Goal: Complete application form: Complete application form

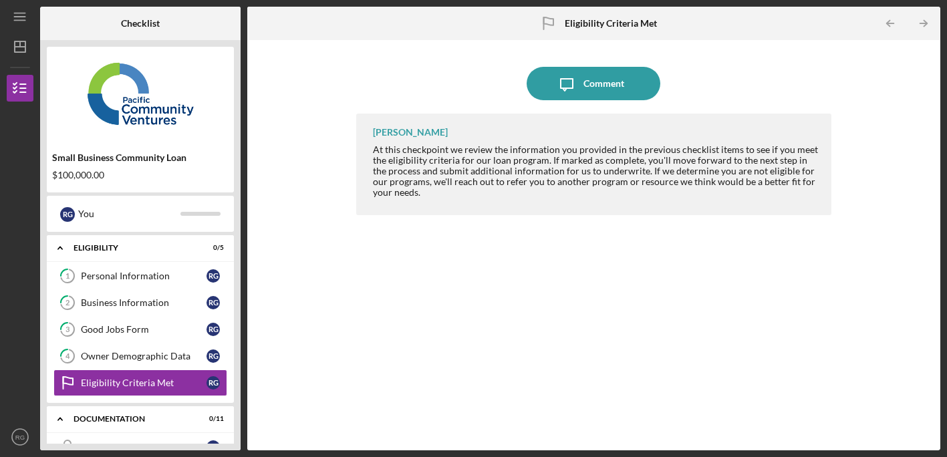
click at [156, 176] on div "$100,000.00" at bounding box center [140, 175] width 176 height 11
drag, startPoint x: 86, startPoint y: 180, endPoint x: 82, endPoint y: 174, distance: 7.8
click at [87, 180] on div "Small Business Community Loan $100,000.00" at bounding box center [140, 166] width 187 height 39
click at [79, 162] on div "Small Business Community Loan" at bounding box center [140, 157] width 176 height 11
click at [83, 169] on div "Small Business Community Loan $100,000.00" at bounding box center [140, 166] width 187 height 39
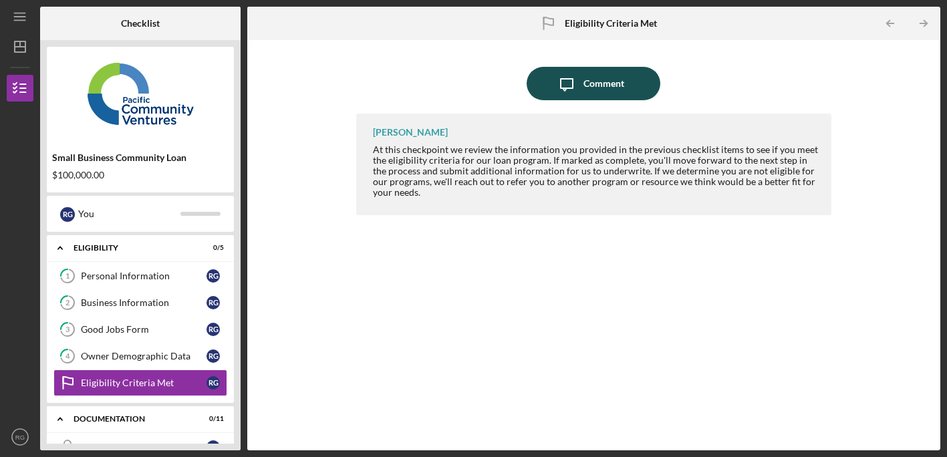
click at [581, 88] on icon "Icon/Message" at bounding box center [566, 83] width 33 height 33
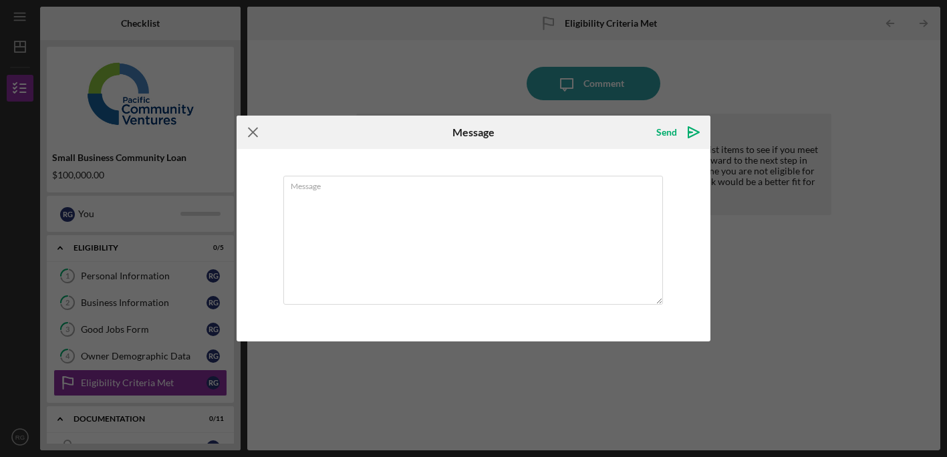
click at [257, 132] on icon "Icon/Menu Close" at bounding box center [252, 132] width 33 height 33
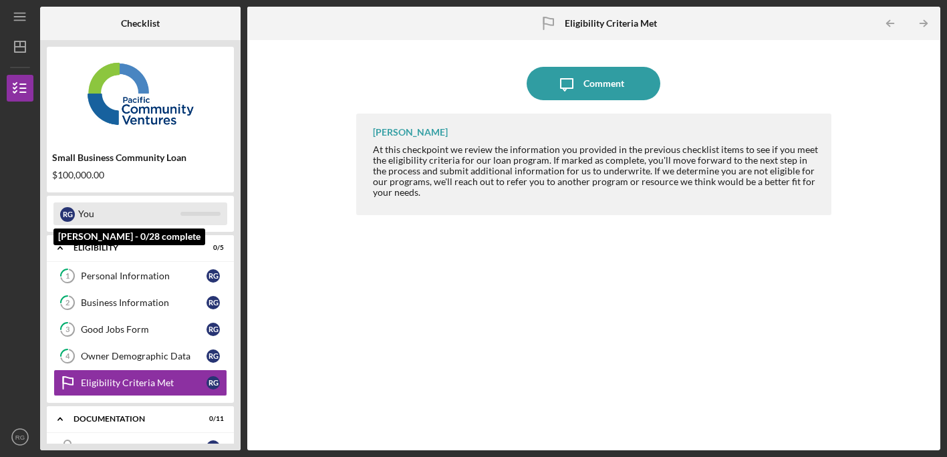
click at [134, 209] on div "You" at bounding box center [129, 213] width 102 height 23
click at [77, 204] on div "R G You" at bounding box center [140, 213] width 174 height 23
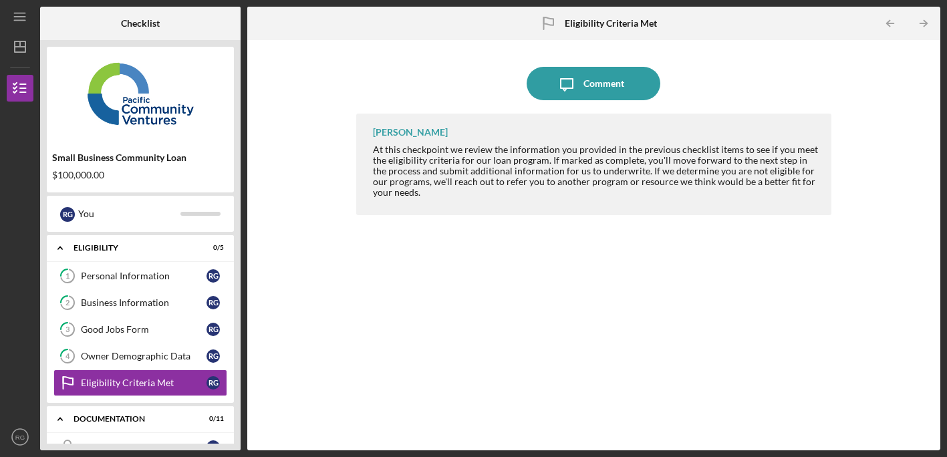
click at [89, 174] on div "$100,000.00" at bounding box center [140, 175] width 176 height 11
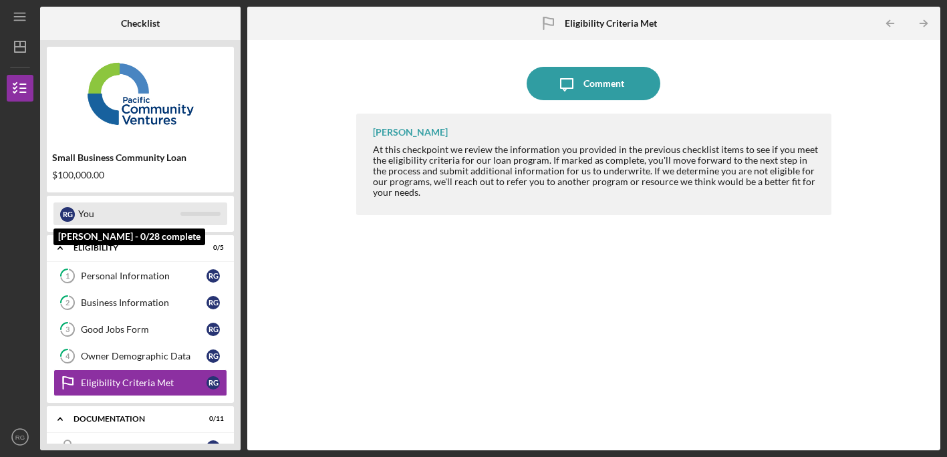
click at [105, 212] on div "You" at bounding box center [129, 213] width 102 height 23
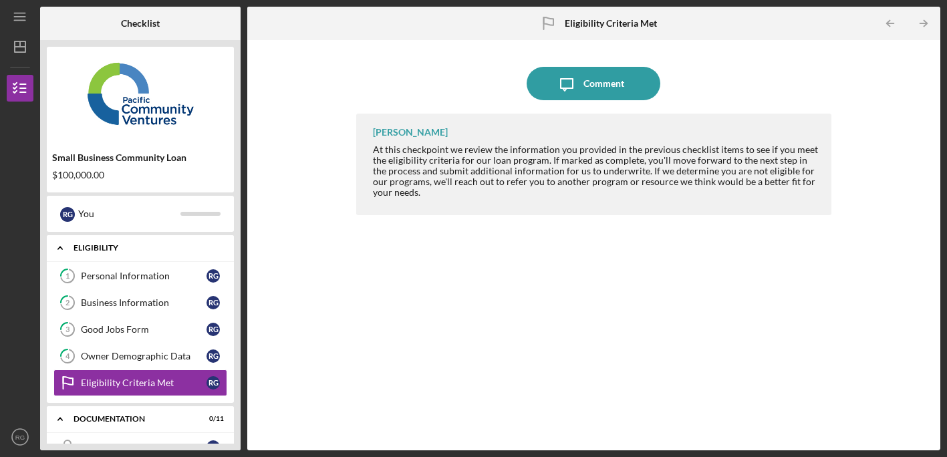
click at [150, 254] on div "Icon/Expander Eligibility 0 / 5" at bounding box center [140, 247] width 187 height 27
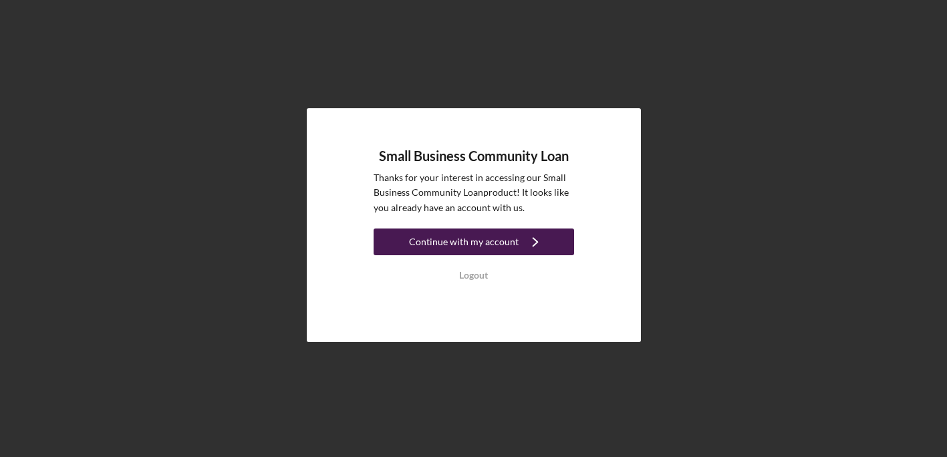
click at [526, 247] on icon "Icon/Navigate" at bounding box center [534, 241] width 33 height 33
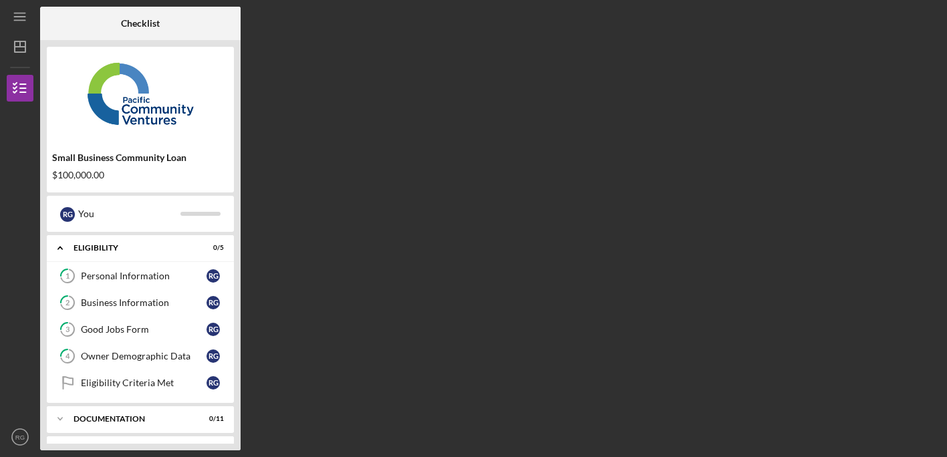
click at [162, 168] on div "Small Business Community Loan $100,000.00" at bounding box center [140, 166] width 187 height 39
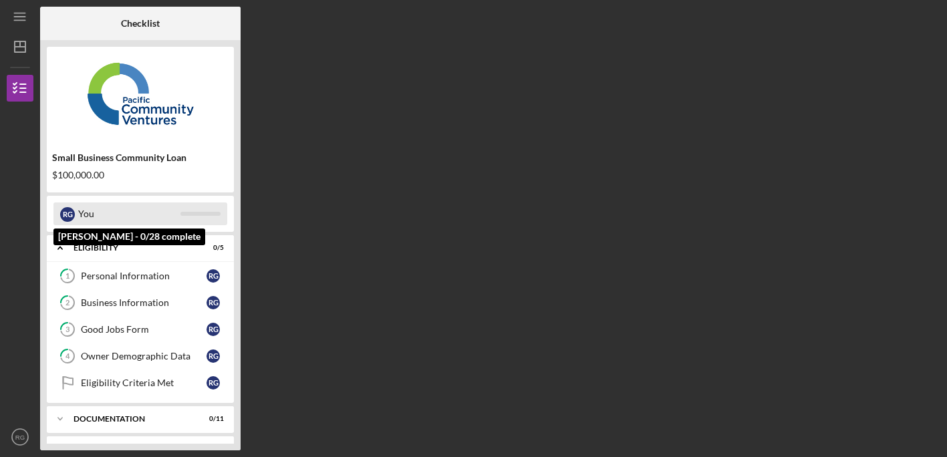
click at [180, 208] on div "You" at bounding box center [129, 213] width 102 height 23
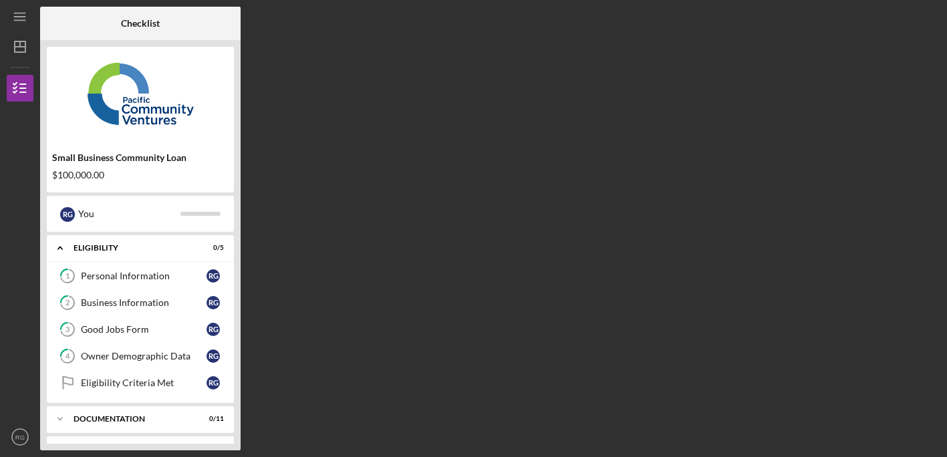
click at [277, 184] on div "Checklist Small Business Community Loan $100,000.00 R G You Icon/Expander Eligi…" at bounding box center [490, 229] width 900 height 444
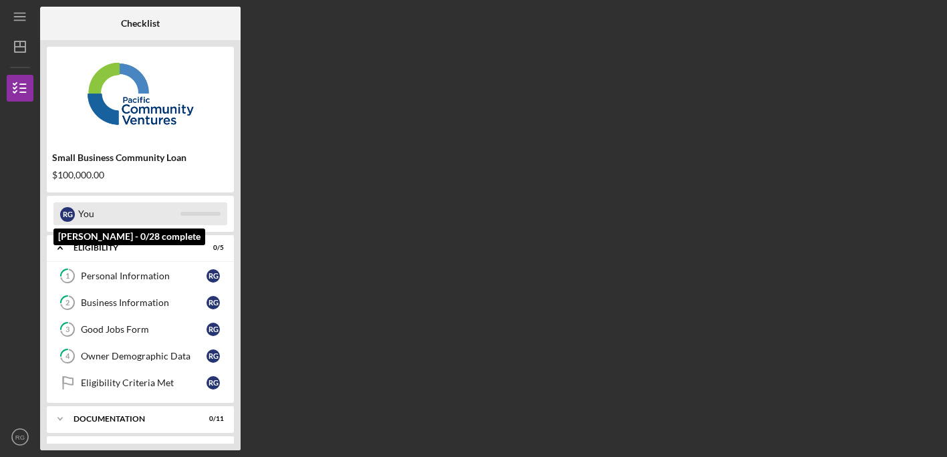
click at [202, 209] on div "R G You" at bounding box center [140, 213] width 174 height 23
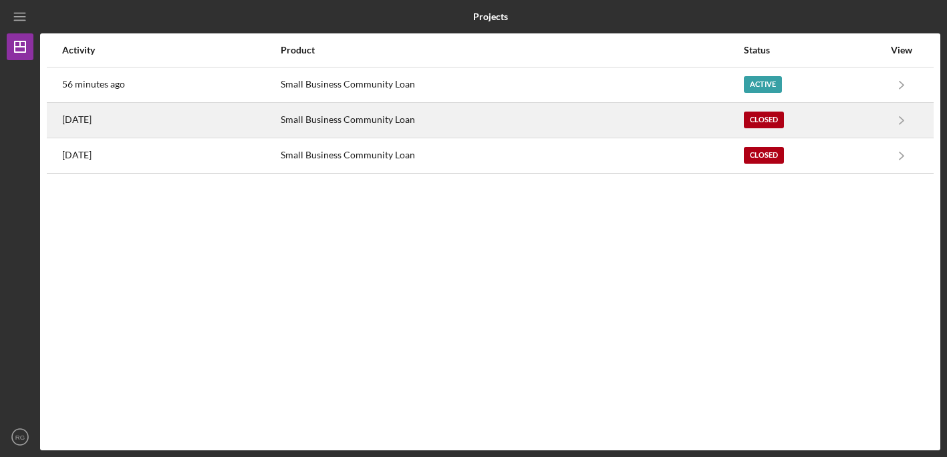
click at [421, 115] on div "Small Business Community Loan" at bounding box center [511, 120] width 461 height 33
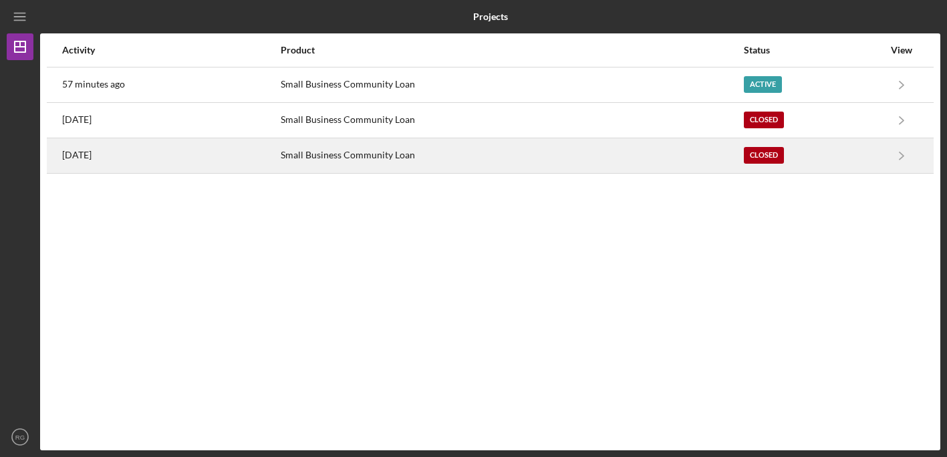
click at [341, 158] on div "Small Business Community Loan" at bounding box center [511, 155] width 461 height 33
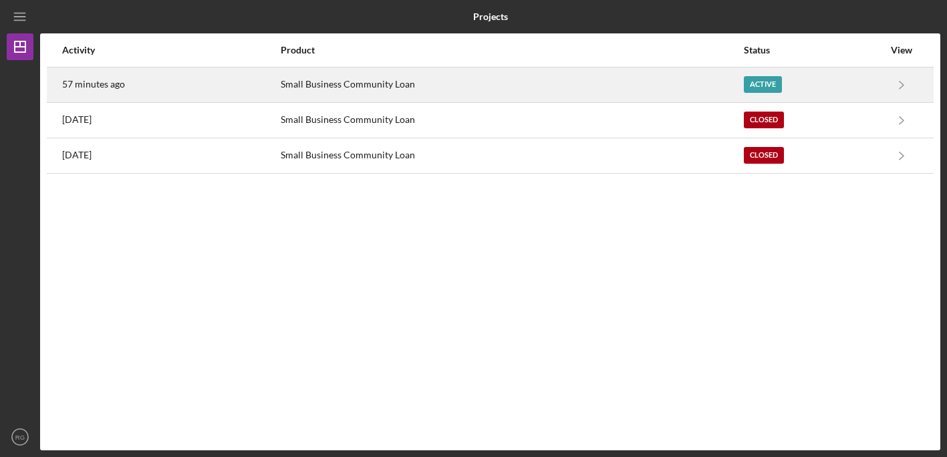
click at [306, 82] on div "Small Business Community Loan" at bounding box center [511, 84] width 461 height 33
